Goal: Communication & Community: Ask a question

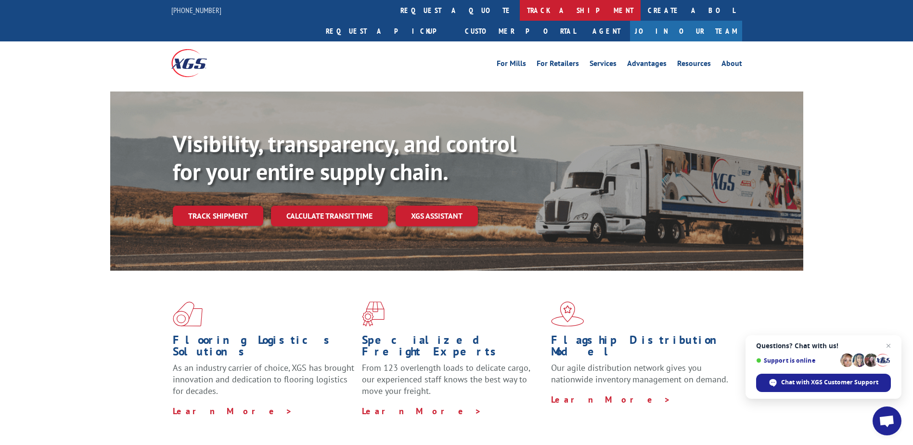
click at [520, 10] on link "track a shipment" at bounding box center [580, 10] width 121 height 21
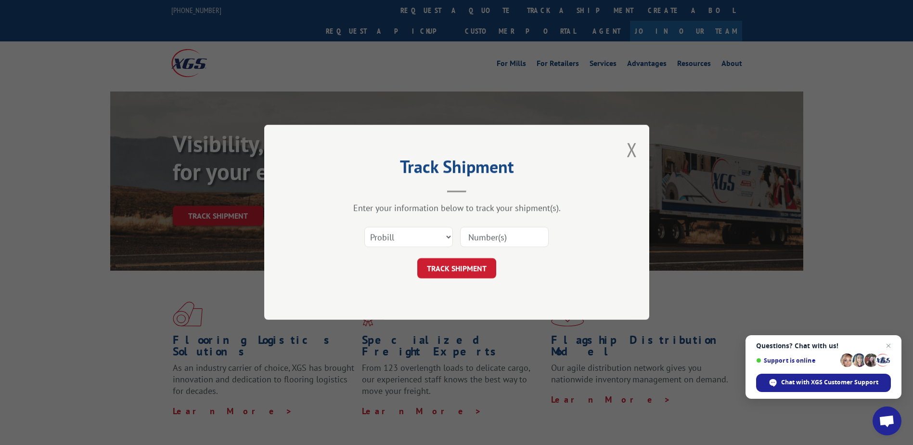
click at [514, 238] on input at bounding box center [504, 237] width 89 height 20
paste input "17557448"
type input "17557448"
click at [462, 266] on button "TRACK SHIPMENT" at bounding box center [456, 268] width 79 height 20
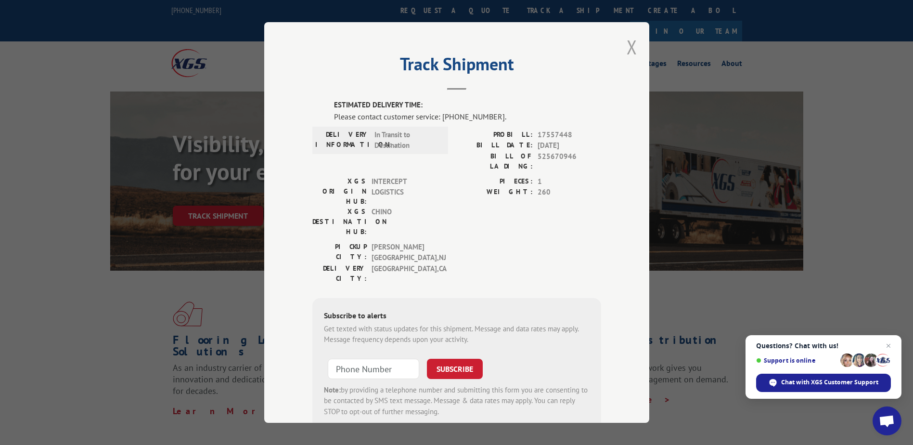
click at [627, 48] on button "Close modal" at bounding box center [632, 47] width 11 height 26
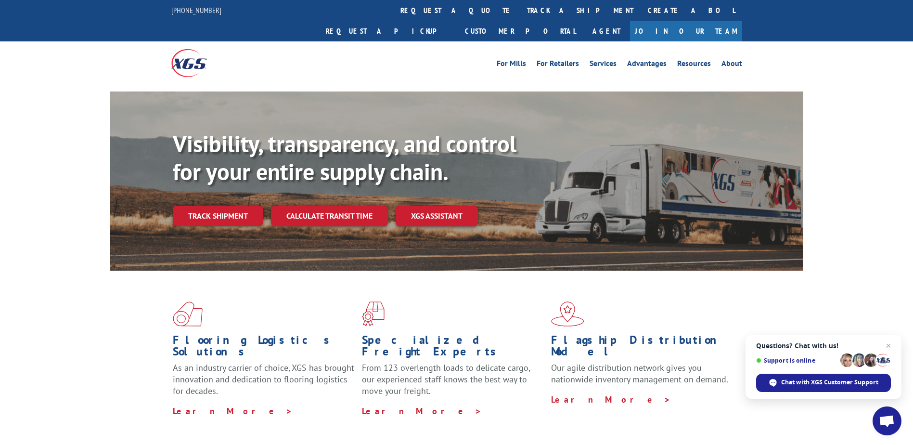
click at [884, 427] on span "Open chat" at bounding box center [887, 421] width 16 height 13
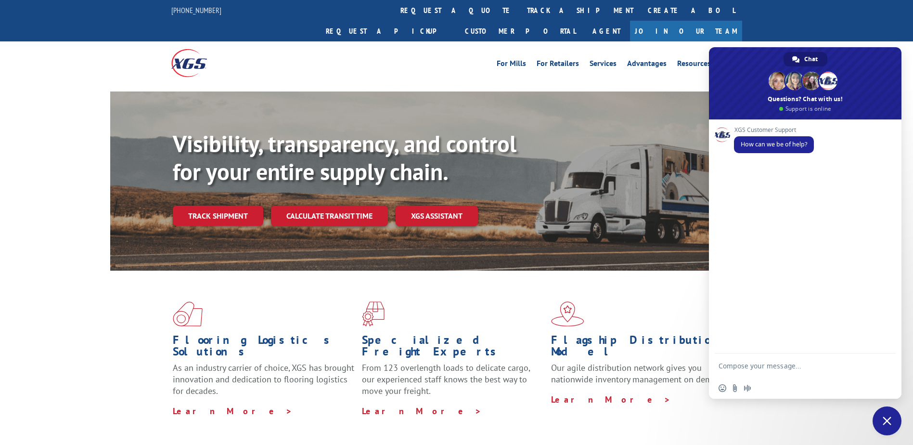
click at [752, 369] on textarea "Compose your message..." at bounding box center [795, 365] width 154 height 24
type textarea "hello can I have an ETA for 17557448"
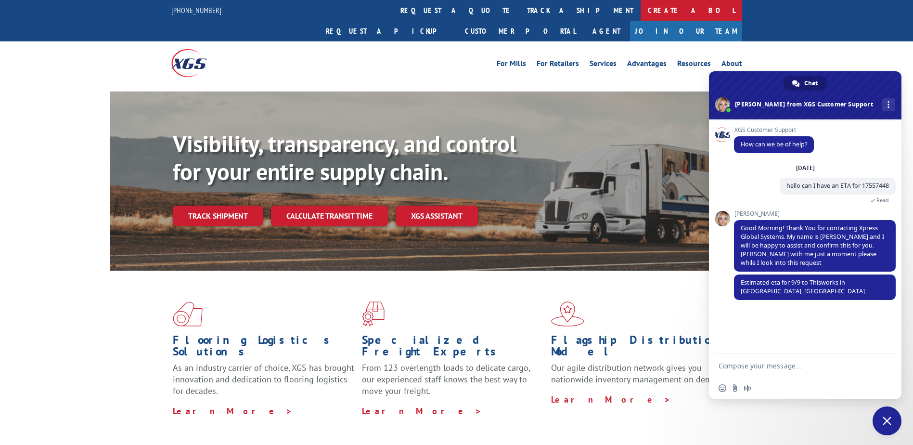
type textarea "do you know why it is taking long as it was picked up on"
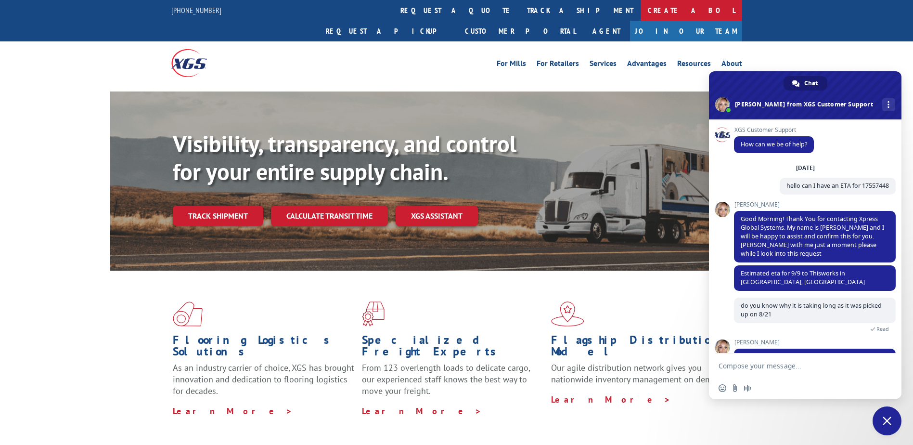
scroll to position [66, 0]
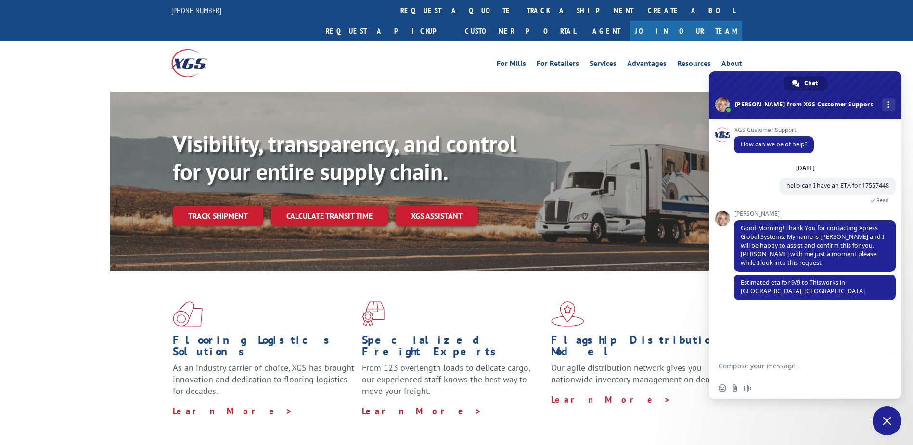
click at [764, 364] on textarea "Compose your message..." at bounding box center [795, 365] width 154 height 24
type textarea "do you know why it is taking long as it was picked up on 8/21"
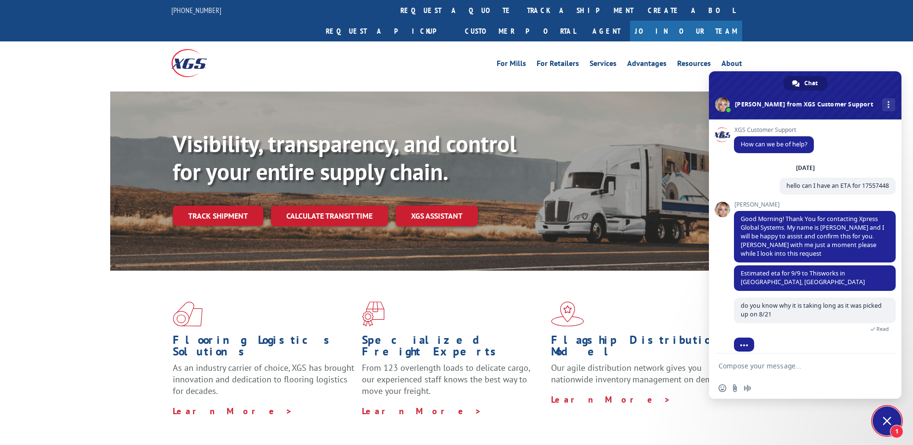
scroll to position [66, 0]
